Goal: Task Accomplishment & Management: Use online tool/utility

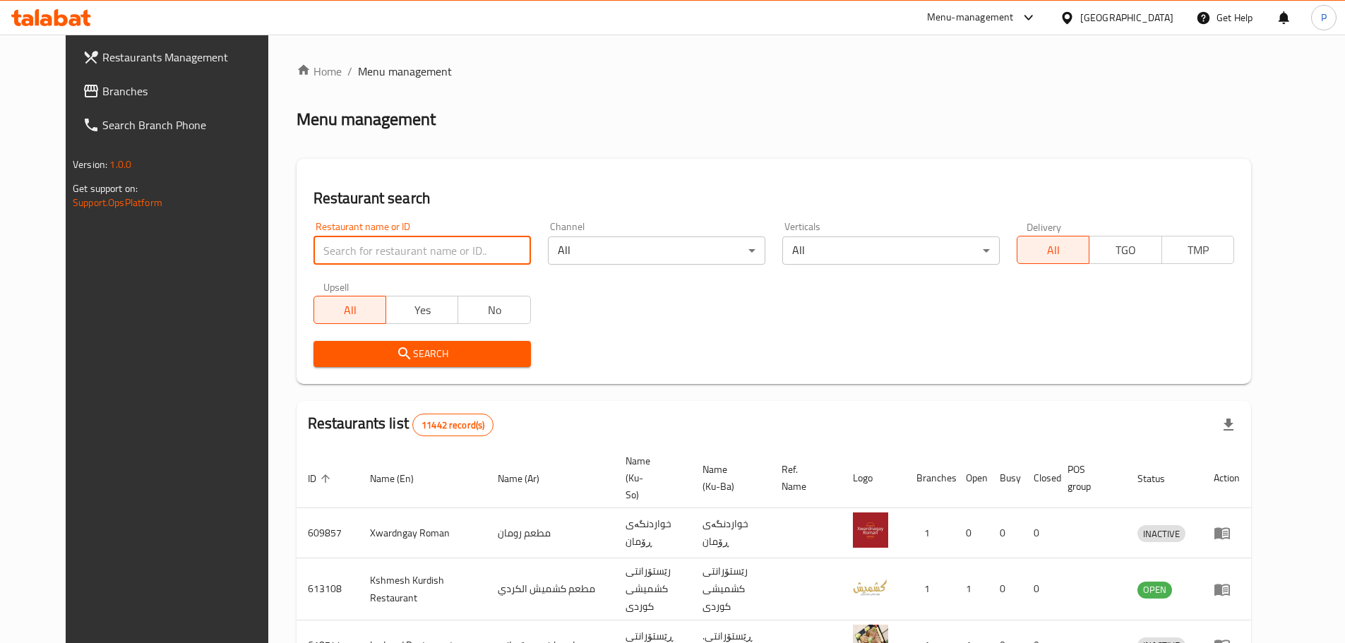
click at [394, 238] on input "search" at bounding box center [422, 251] width 217 height 28
type input "meat up"
click button "Search" at bounding box center [422, 354] width 217 height 26
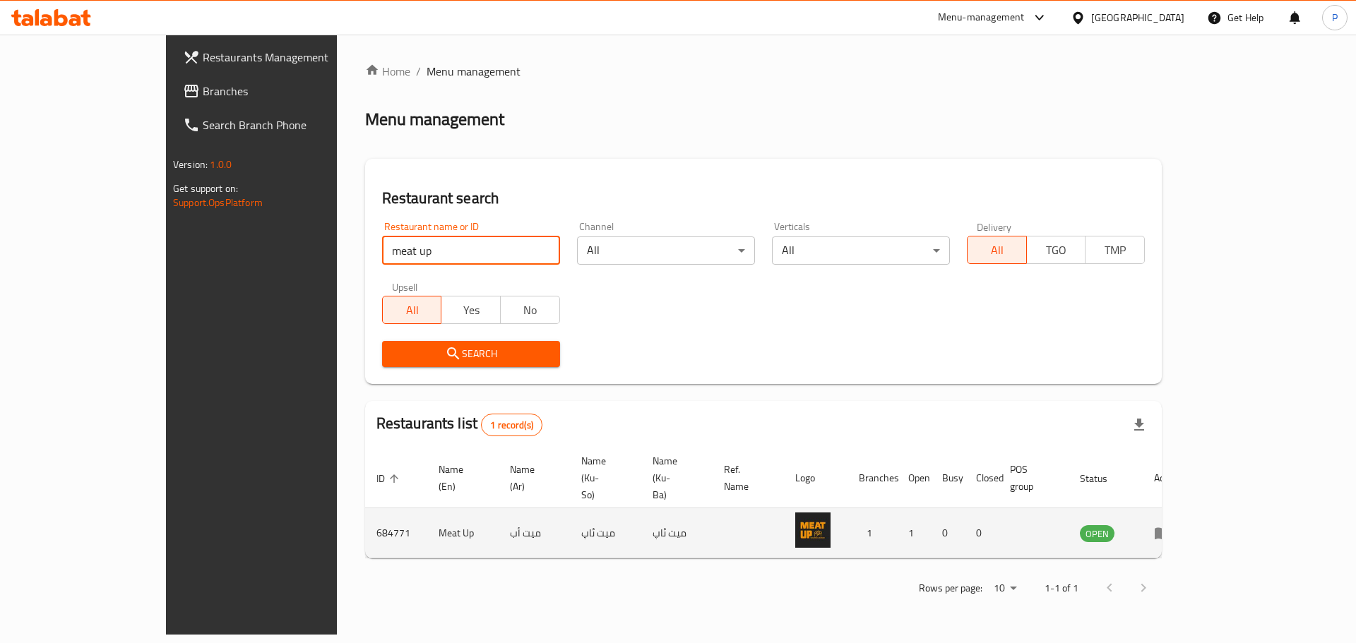
click at [1191, 510] on td "enhanced table" at bounding box center [1167, 533] width 49 height 50
click at [1168, 531] on icon "enhanced table" at bounding box center [1165, 534] width 5 height 6
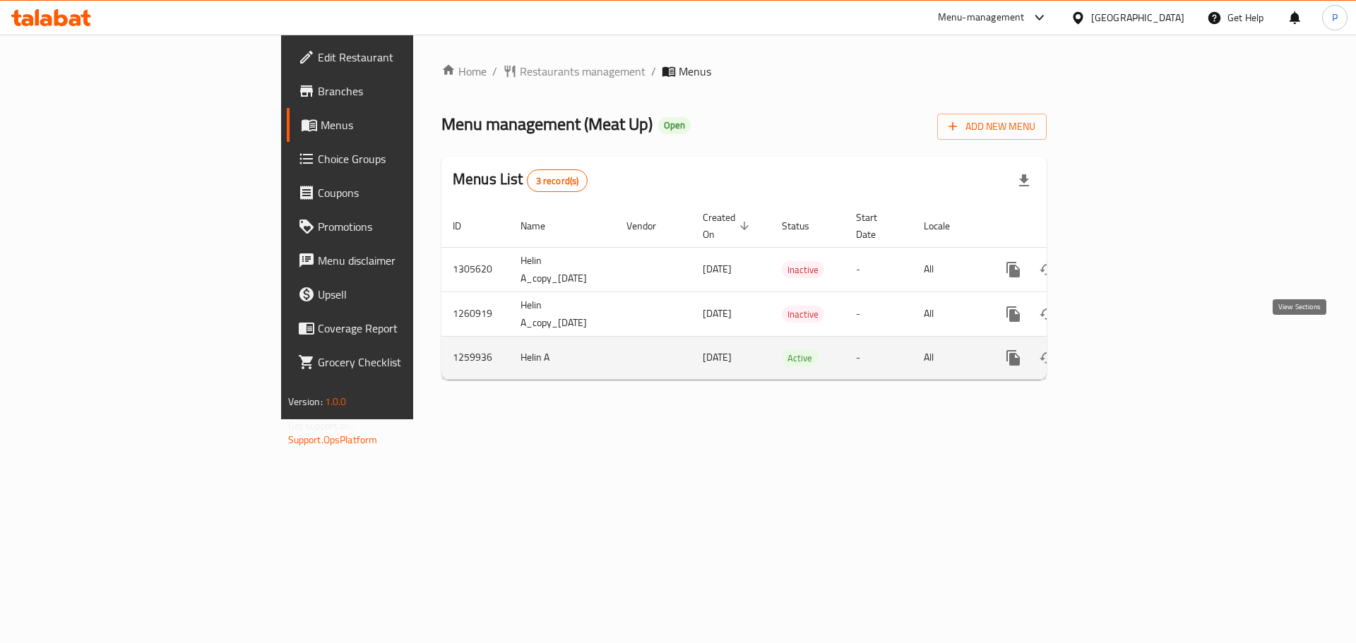
click at [1123, 350] on icon "enhanced table" at bounding box center [1114, 358] width 17 height 17
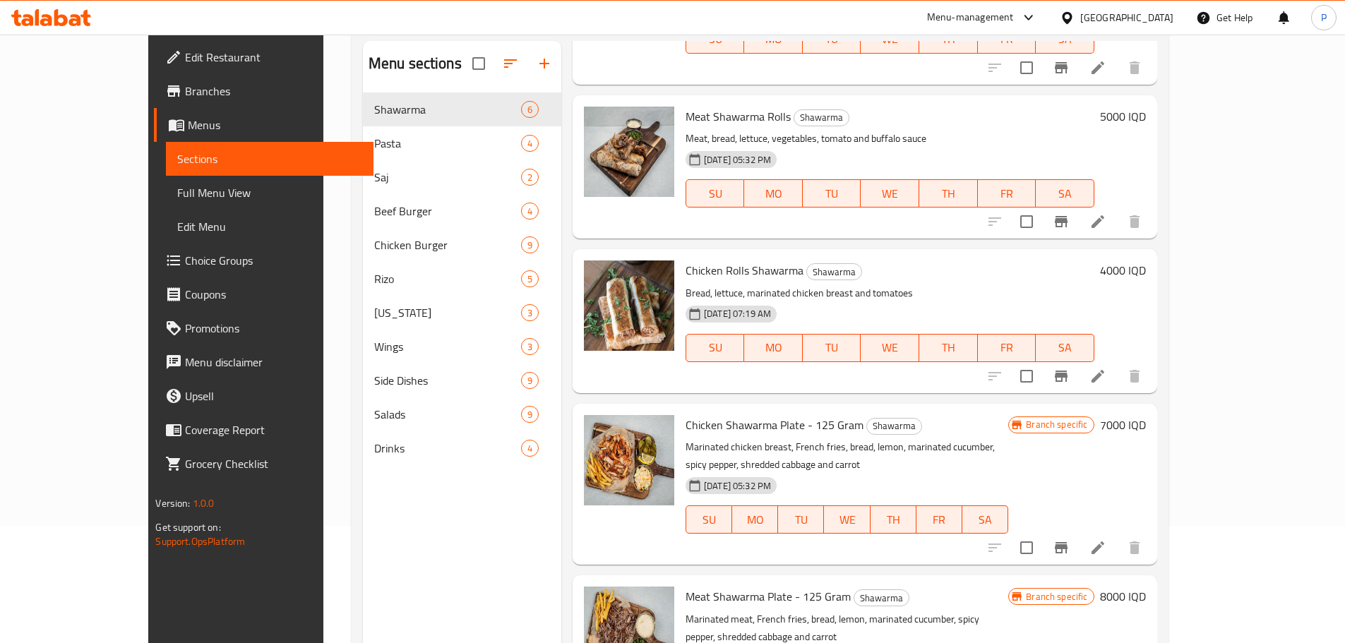
scroll to position [198, 0]
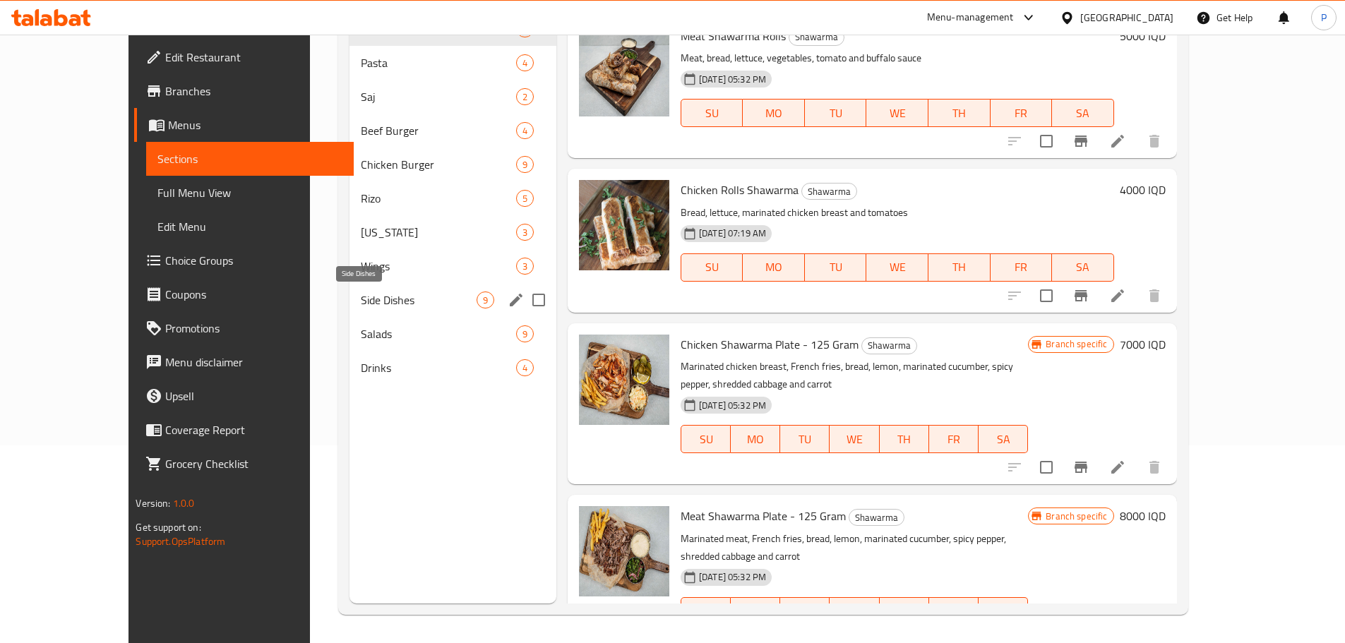
click at [361, 297] on span "Side Dishes" at bounding box center [419, 300] width 116 height 17
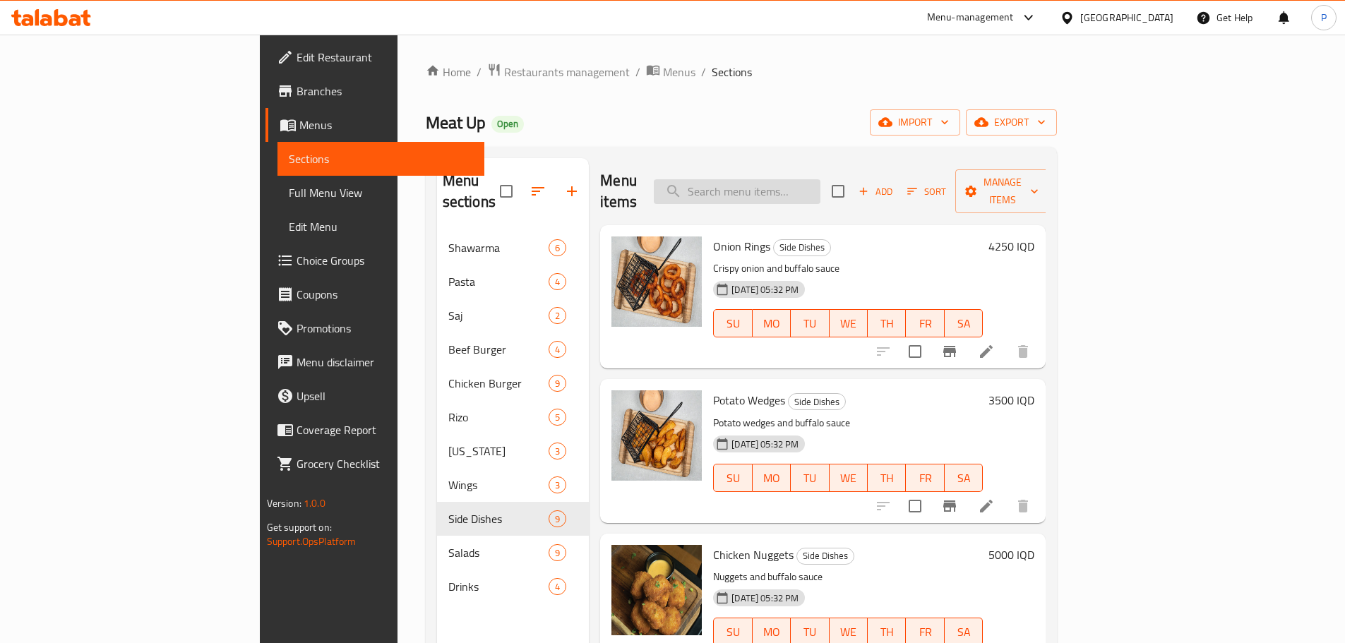
drag, startPoint x: 818, startPoint y: 198, endPoint x: 823, endPoint y: 193, distance: 8.0
click at [819, 197] on div "Menu items Add Sort Manage items" at bounding box center [823, 191] width 446 height 67
click at [821, 190] on input "search" at bounding box center [737, 191] width 167 height 25
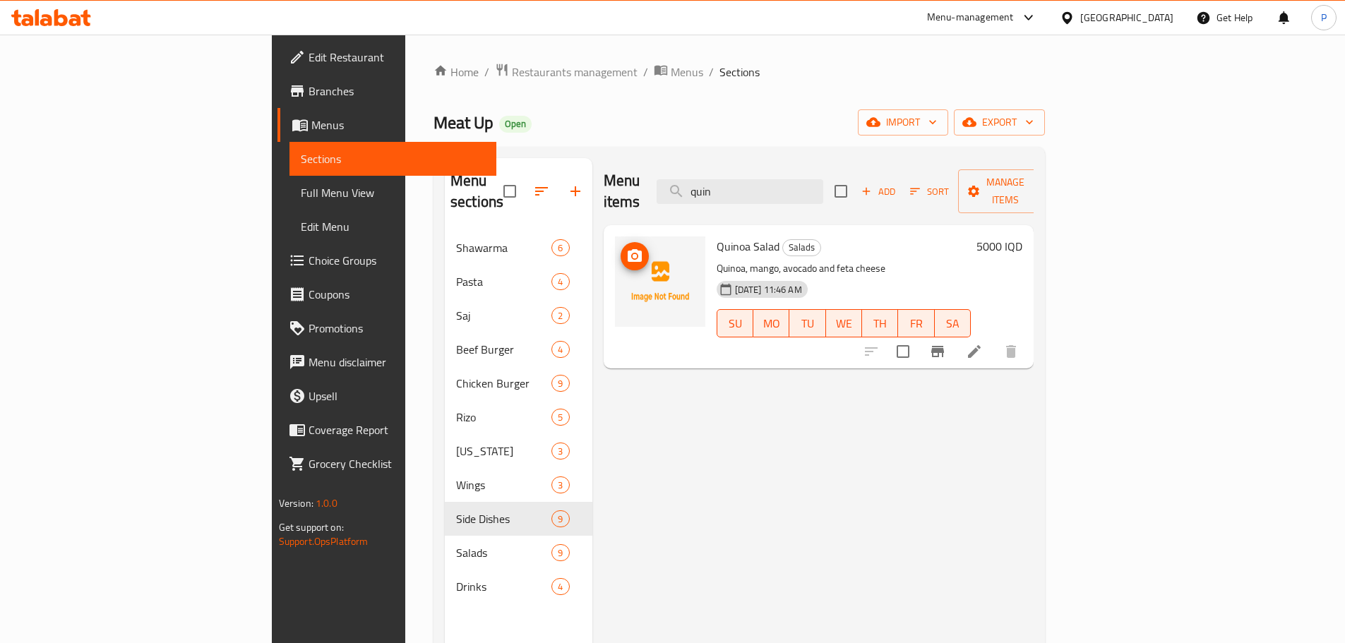
type input "quin"
click at [626, 248] on icon "upload picture" at bounding box center [634, 256] width 17 height 17
click at [628, 249] on icon "upload picture" at bounding box center [635, 255] width 14 height 13
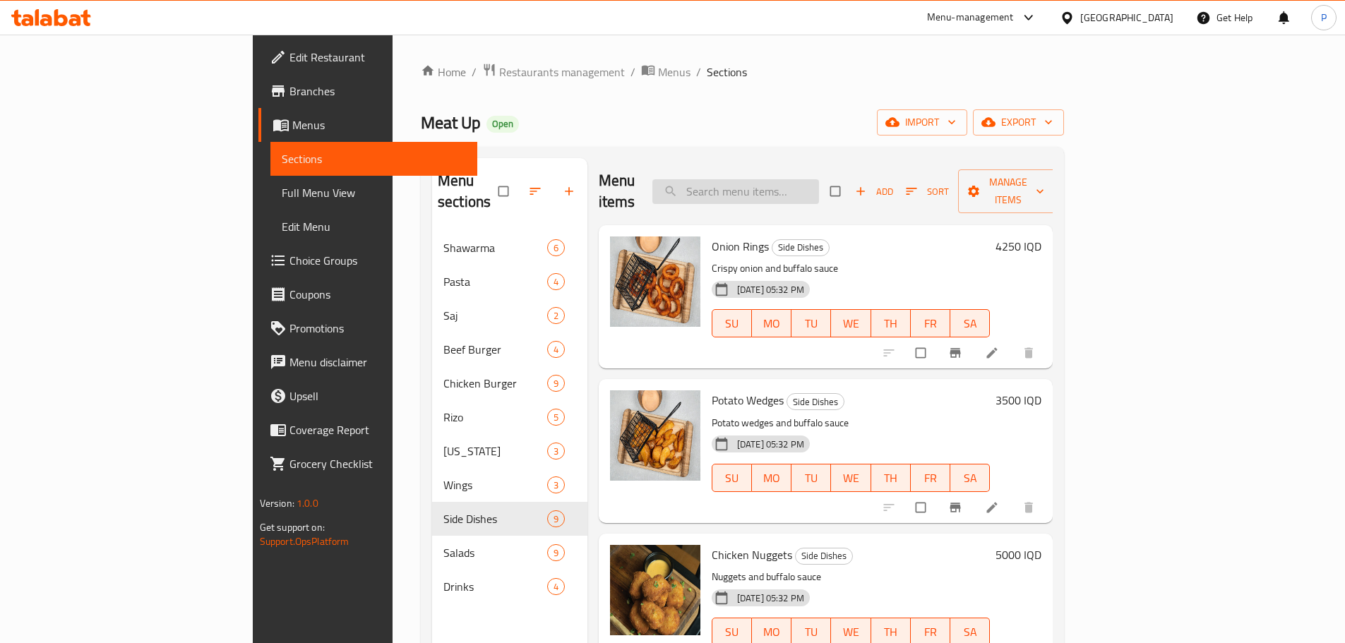
click at [797, 181] on input "search" at bounding box center [735, 191] width 167 height 25
type input "quinoa"
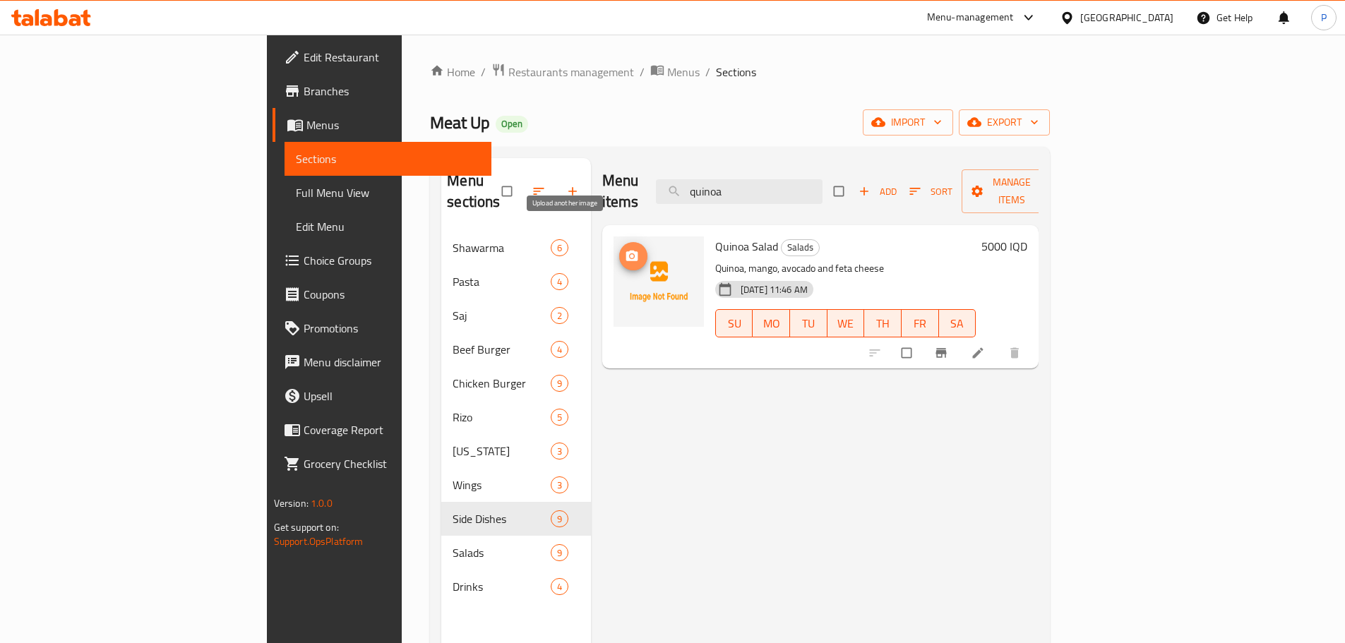
click at [626, 251] on icon "upload picture" at bounding box center [632, 256] width 12 height 11
click at [625, 249] on icon "upload picture" at bounding box center [632, 256] width 14 height 14
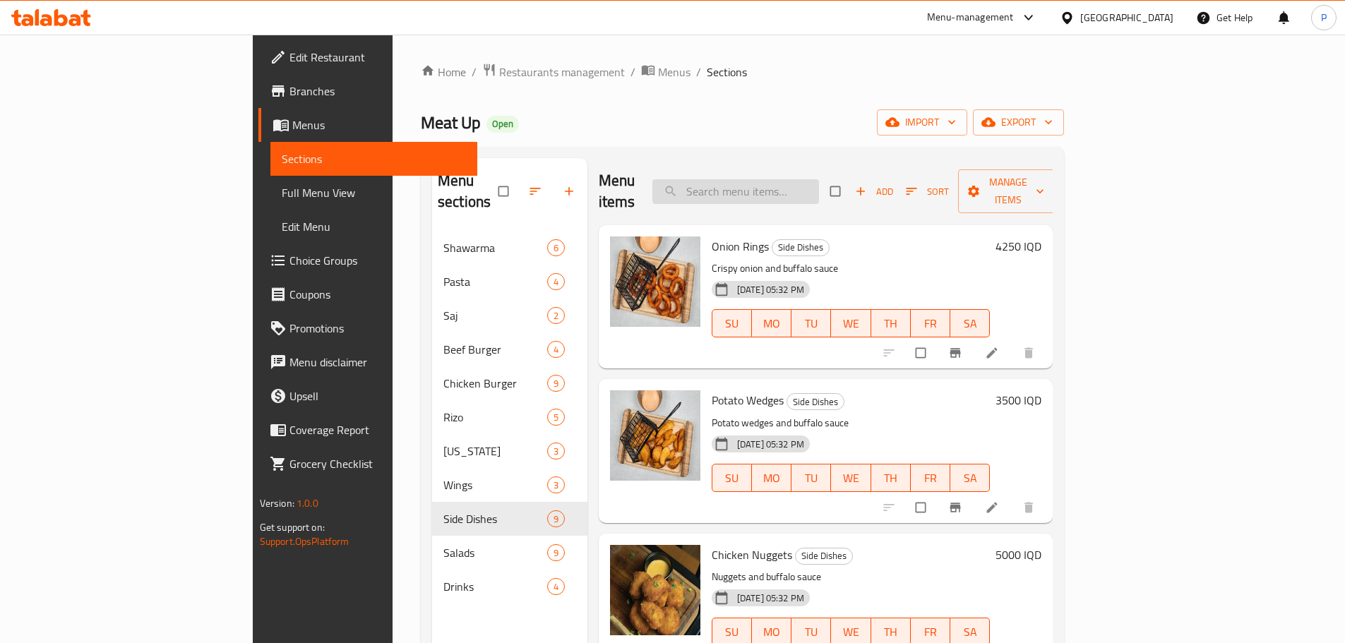
click at [819, 179] on input "search" at bounding box center [735, 191] width 167 height 25
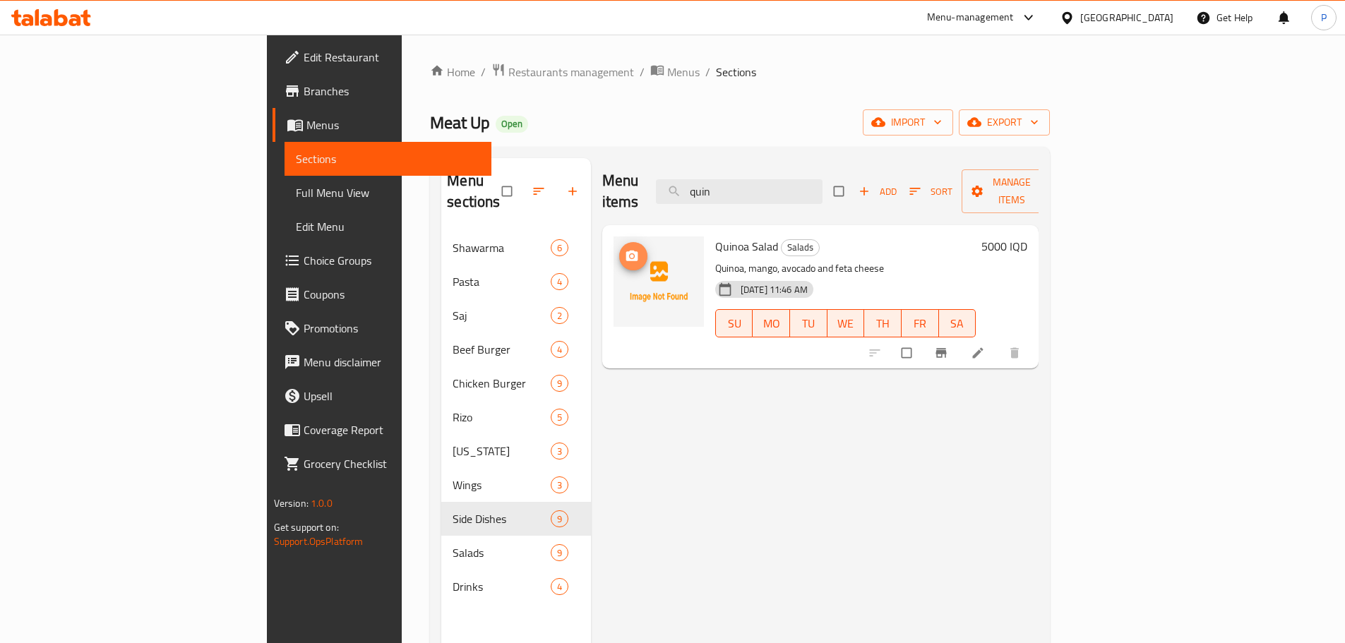
click at [626, 251] on icon "upload picture" at bounding box center [632, 256] width 12 height 11
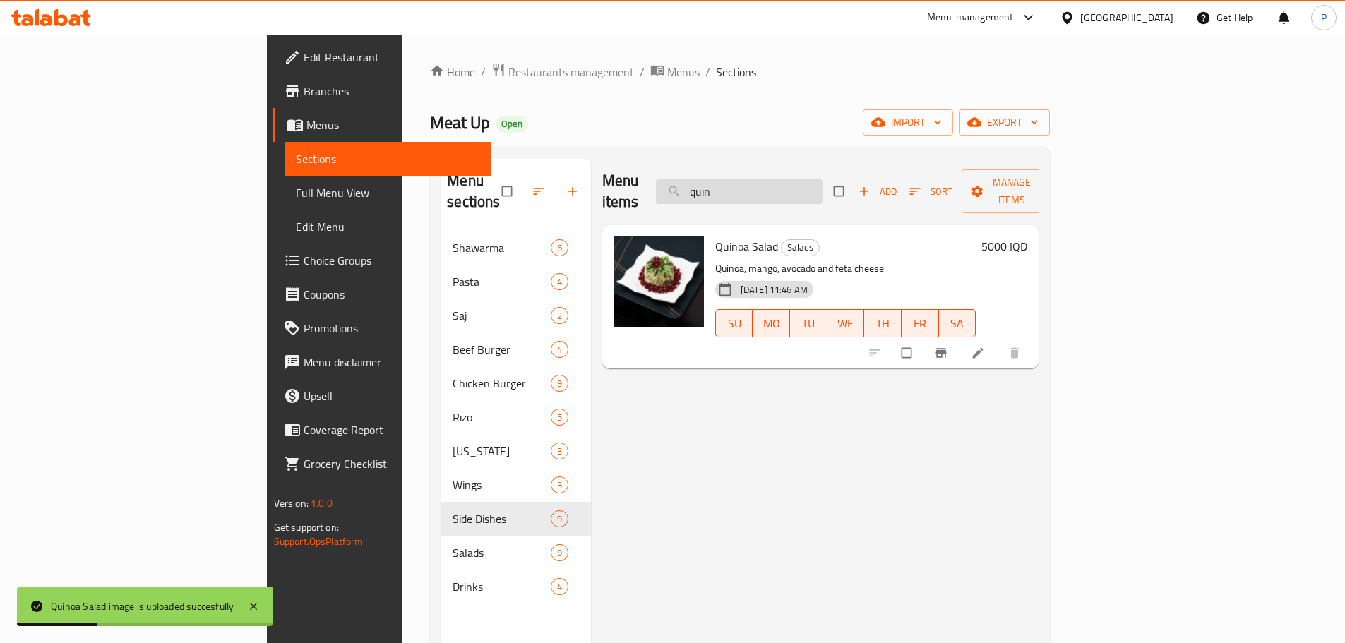
click at [802, 179] on input "quin" at bounding box center [739, 191] width 167 height 25
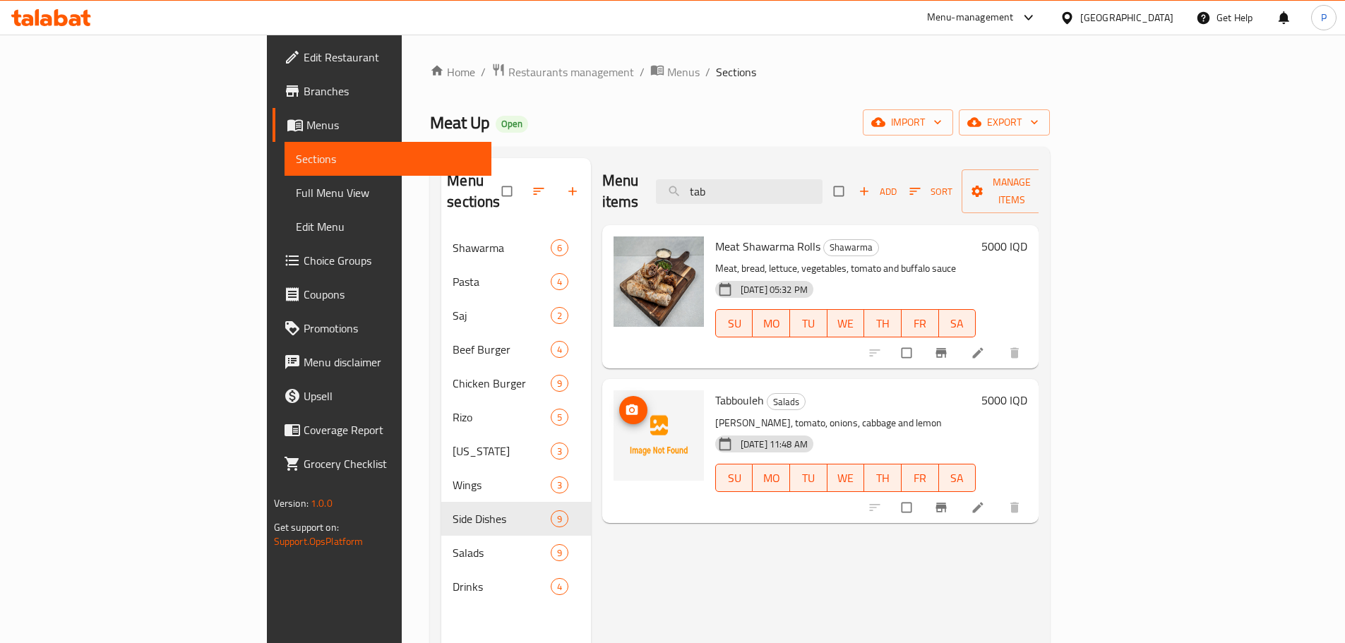
type input "tab"
click at [625, 403] on icon "upload picture" at bounding box center [632, 410] width 14 height 14
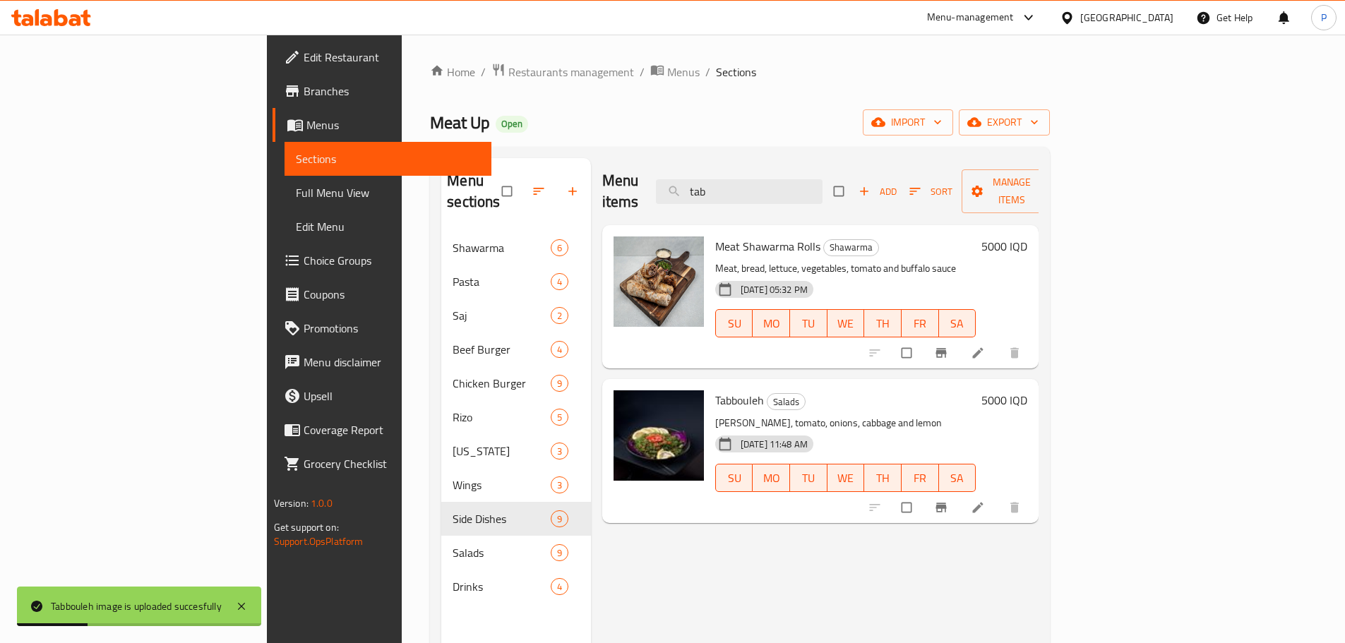
click at [599, 546] on div "Menu items tab Add Sort Manage items Meat Shawarma Rolls Shawarma Meat, bread, …" at bounding box center [815, 479] width 448 height 643
